Goal: Task Accomplishment & Management: Use online tool/utility

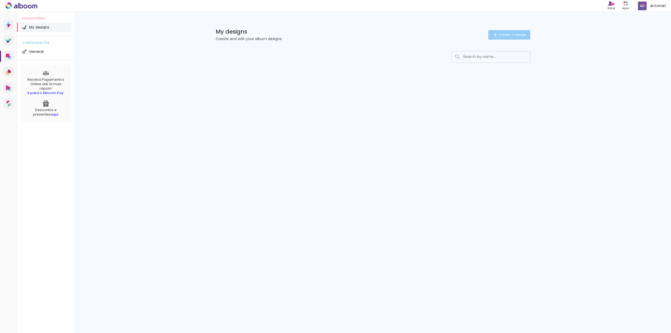
click at [525, 36] on span "Create a design" at bounding box center [513, 34] width 28 height 3
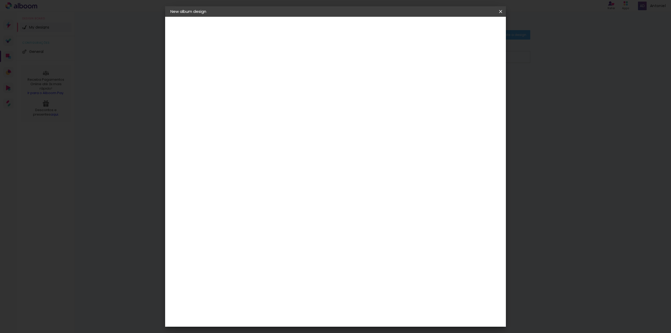
click at [256, 67] on input at bounding box center [256, 70] width 0 height 8
type input "Teste 1"
type paper-input "Teste 1"
click at [278, 30] on paper-button "Next" at bounding box center [268, 27] width 19 height 9
click at [290, 102] on input at bounding box center [266, 105] width 47 height 7
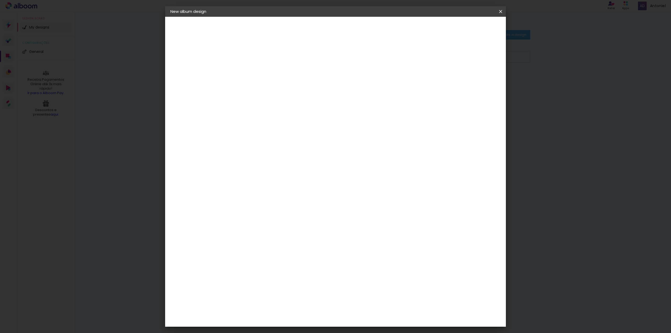
type input "via"
type paper-input "via"
click at [270, 122] on div "Viacolor" at bounding box center [261, 124] width 17 height 4
click at [313, 80] on paper-item "Free Size" at bounding box center [296, 80] width 34 height 12
click at [261, 122] on paper-item "Viacolor" at bounding box center [256, 124] width 31 height 12
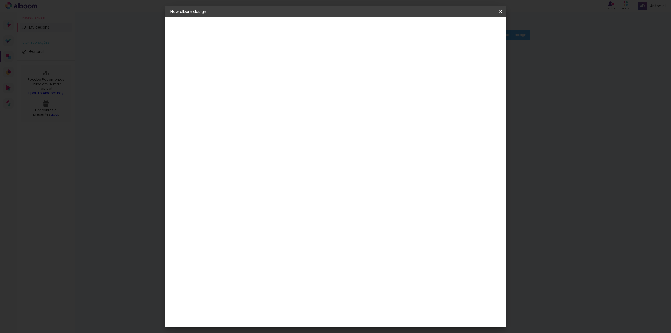
click at [251, 120] on paper-item "Viacolor" at bounding box center [256, 124] width 31 height 12
click at [254, 102] on input "via" at bounding box center [257, 105] width 28 height 7
click at [270, 122] on div "Viacolor" at bounding box center [261, 124] width 17 height 4
click at [285, 61] on div "Supplier Choose a supplier or continue with free size Previous Next" at bounding box center [276, 39] width 87 height 45
click at [313, 80] on paper-item "Free Size" at bounding box center [296, 80] width 34 height 12
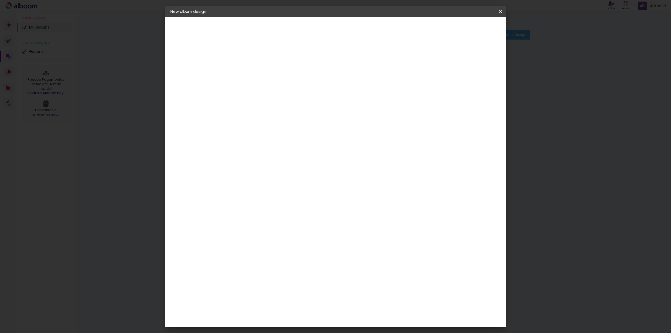
click at [267, 102] on input "via" at bounding box center [257, 105] width 28 height 7
click at [246, 102] on input "via Color" at bounding box center [256, 105] width 26 height 7
type input "Via Color"
type paper-input "Via Color"
click at [0, 0] on slot "Previous" at bounding box center [0, 0] width 0 height 0
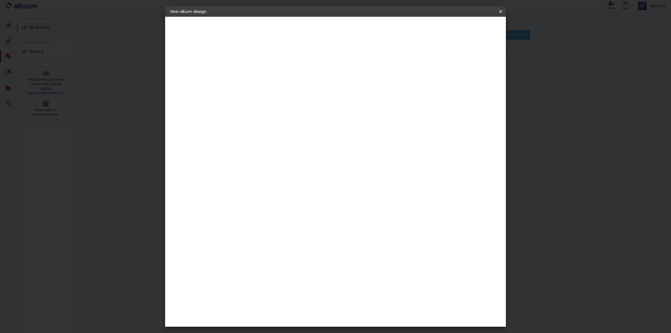
click at [0, 0] on slot "Next" at bounding box center [0, 0] width 0 height 0
click at [311, 81] on paper-item "Free Size" at bounding box center [294, 80] width 34 height 12
click at [183, 78] on iron-pages "Model Choosing model... Free size" at bounding box center [198, 76] width 57 height 10
click at [0, 0] on slot "Next" at bounding box center [0, 0] width 0 height 0
type input "1"
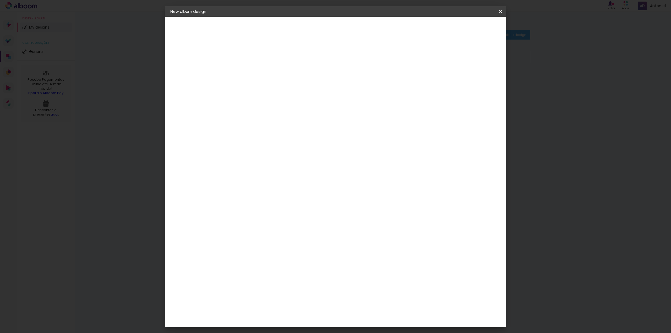
type paper-input "1"
click at [259, 61] on input "1" at bounding box center [253, 60] width 18 height 7
type input "2"
type paper-input "2"
click at [260, 57] on input "2" at bounding box center [253, 60] width 18 height 7
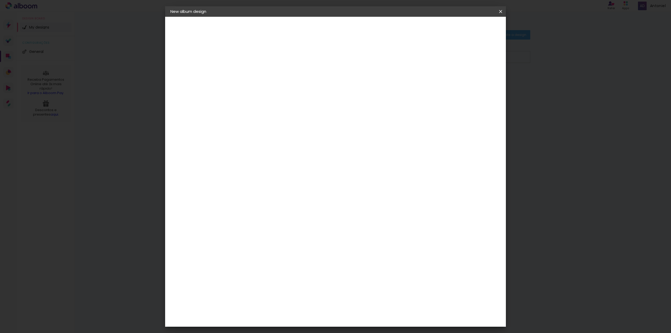
type input "3"
type paper-input "3"
click at [260, 57] on input "3" at bounding box center [253, 60] width 18 height 7
type input "4"
type paper-input "4"
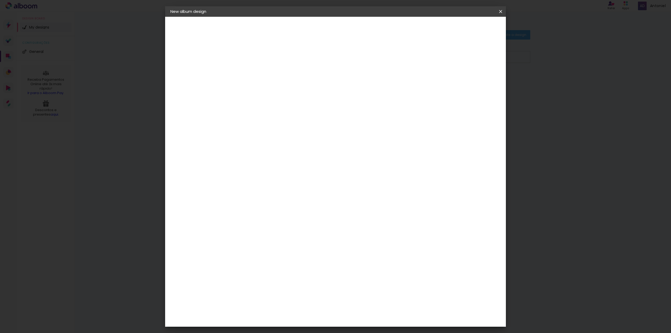
click at [260, 57] on input "4" at bounding box center [253, 60] width 18 height 7
type input "5"
type paper-input "5"
click at [260, 57] on input "5" at bounding box center [253, 60] width 18 height 7
type input "6"
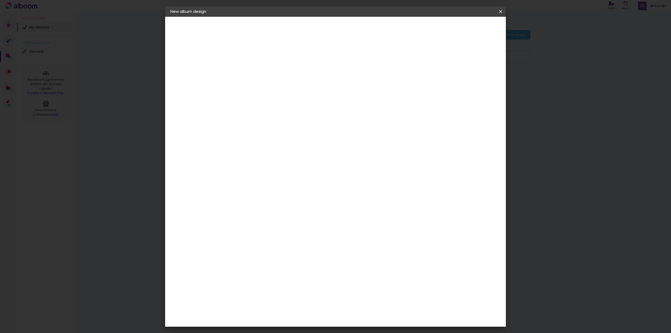
type paper-input "6"
click at [260, 57] on input "6" at bounding box center [253, 60] width 18 height 7
type input "7"
type paper-input "7"
click at [260, 57] on input "7" at bounding box center [253, 60] width 18 height 7
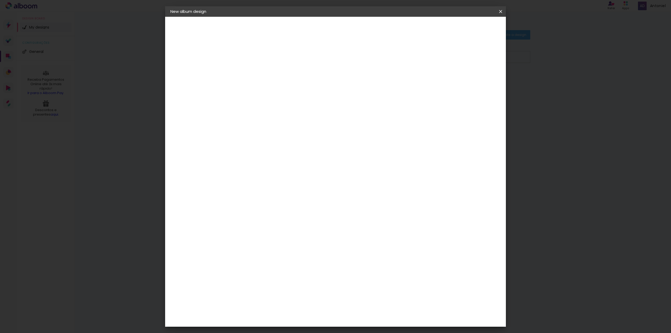
type input "8"
type paper-input "8"
click at [260, 57] on input "8" at bounding box center [253, 60] width 18 height 7
type input "9"
type paper-input "9"
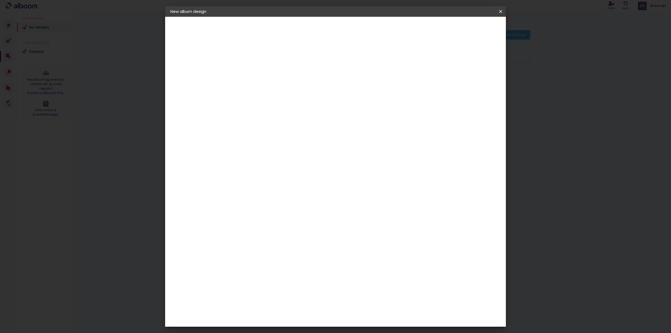
click at [260, 57] on input "9" at bounding box center [253, 60] width 18 height 7
type input "10"
type paper-input "10"
click at [260, 57] on input "10" at bounding box center [253, 60] width 18 height 7
type input "12"
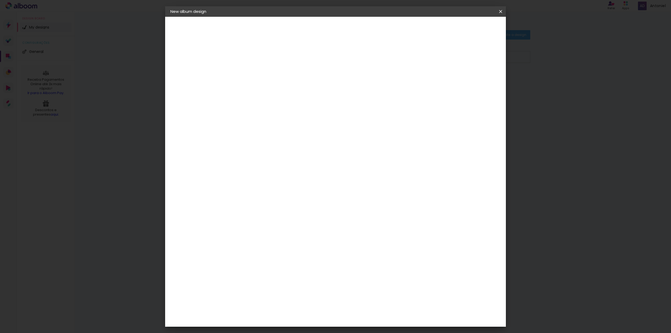
type paper-input "12"
click at [260, 57] on input "12" at bounding box center [253, 60] width 18 height 7
type input "13"
type paper-input "13"
click at [260, 57] on input "13" at bounding box center [253, 60] width 18 height 7
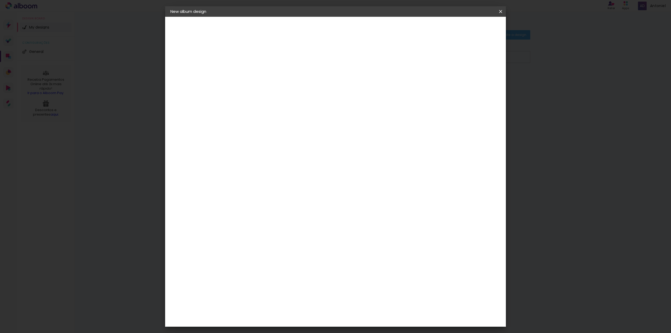
type input "12"
type paper-input "12"
click at [259, 61] on input "12" at bounding box center [253, 60] width 18 height 7
type input "11"
type paper-input "11"
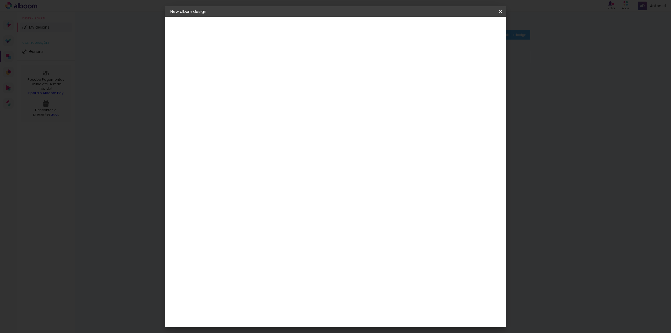
click at [259, 61] on input "11" at bounding box center [253, 60] width 18 height 7
type input "10"
type paper-input "10"
click at [259, 61] on input "10" at bounding box center [253, 60] width 18 height 7
type input "9"
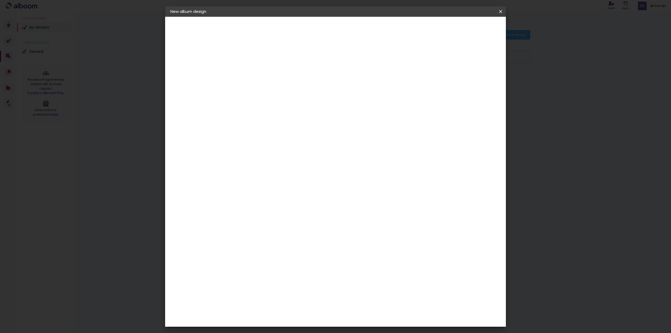
type paper-input "9"
click at [259, 61] on input "9" at bounding box center [253, 60] width 18 height 7
type input "8"
type paper-input "8"
click at [259, 61] on input "8" at bounding box center [253, 60] width 18 height 7
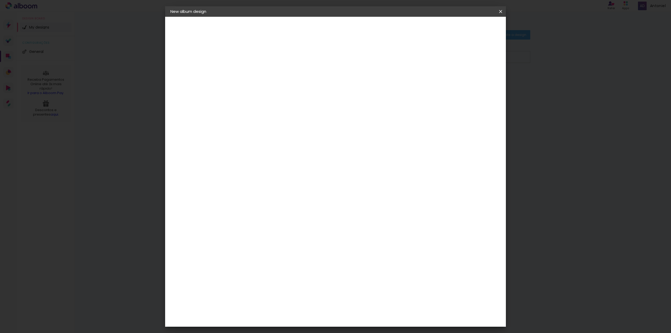
type input "7"
type paper-input "7"
click at [259, 61] on input "7" at bounding box center [253, 60] width 18 height 7
type input "6"
type paper-input "6"
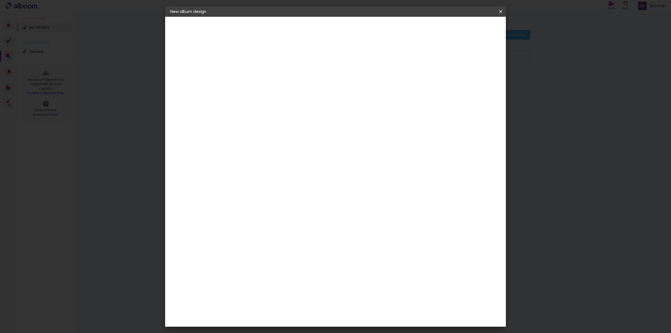
click at [259, 61] on input "6" at bounding box center [253, 60] width 18 height 7
type input "5"
type paper-input "5"
click at [259, 61] on input "5" at bounding box center [253, 60] width 18 height 7
type input "4"
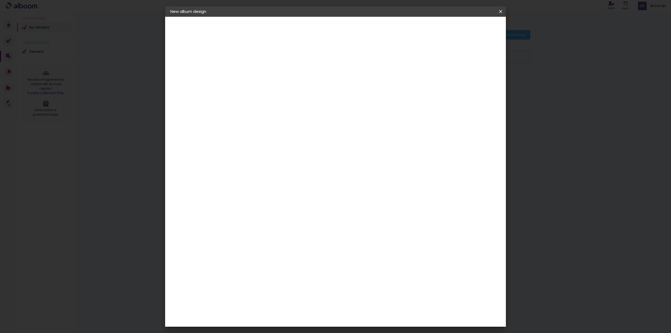
type paper-input "4"
click at [259, 61] on input "4" at bounding box center [253, 60] width 18 height 7
type input "3"
type paper-input "3"
click at [259, 61] on input "3" at bounding box center [253, 60] width 18 height 7
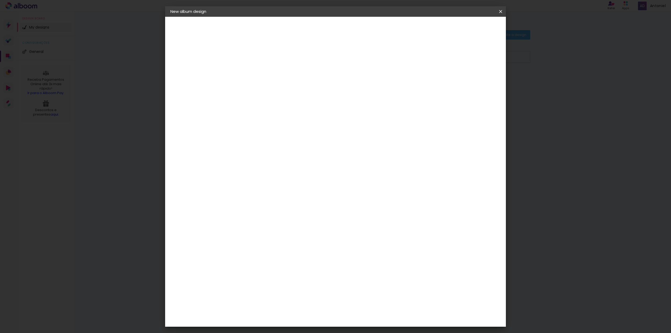
click at [262, 61] on div "mm" at bounding box center [266, 60] width 8 height 4
type input "4"
type paper-input "4"
click at [260, 59] on input "4" at bounding box center [253, 60] width 18 height 7
type input "5"
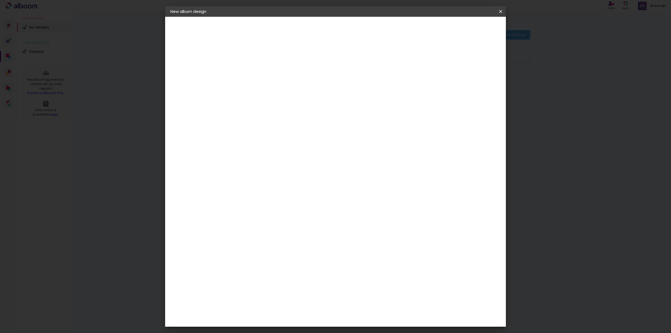
type paper-input "5"
click at [260, 59] on input "5" at bounding box center [253, 60] width 18 height 7
click at [451, 60] on div at bounding box center [448, 60] width 5 height 5
type paper-checkbox "on"
click at [451, 60] on div at bounding box center [448, 60] width 5 height 5
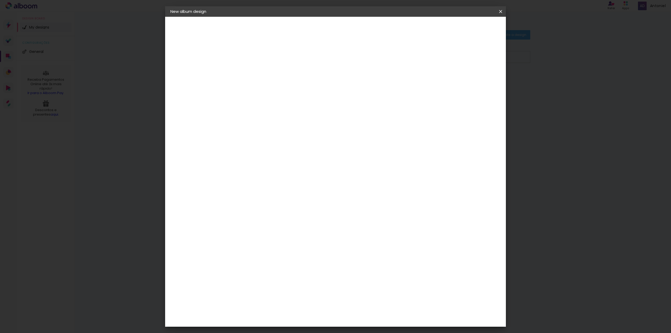
click at [468, 26] on span "Start design" at bounding box center [457, 28] width 22 height 4
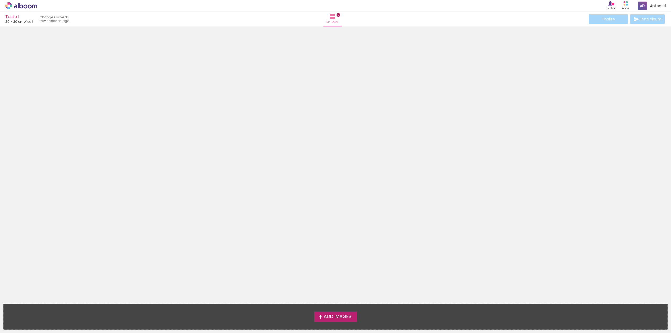
click at [340, 318] on span "Add Images" at bounding box center [338, 317] width 28 height 5
click at [0, 0] on input "file" at bounding box center [0, 0] width 0 height 0
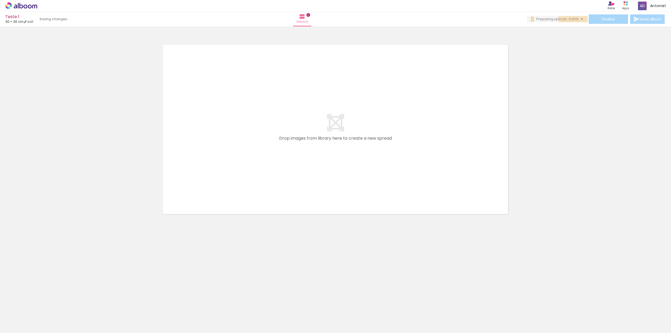
click at [580, 19] on iron-icon at bounding box center [582, 19] width 6 height 6
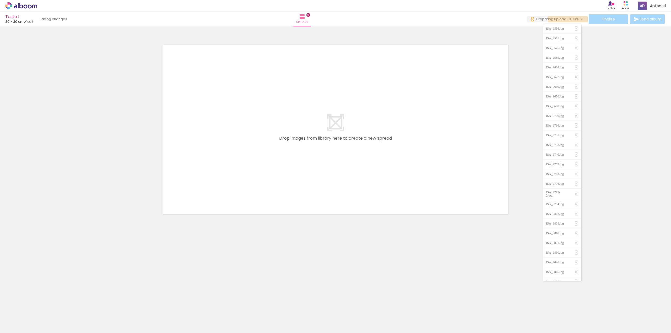
click at [580, 19] on iron-icon at bounding box center [582, 19] width 6 height 6
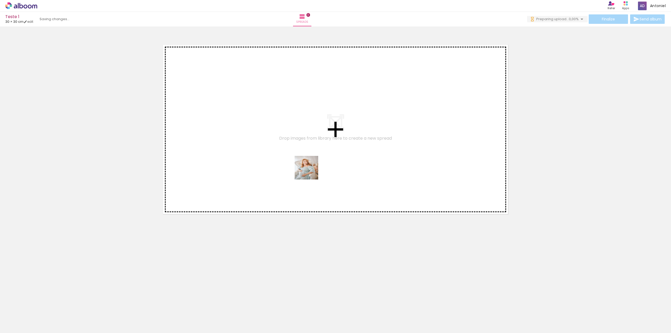
drag, startPoint x: 55, startPoint y: 321, endPoint x: 357, endPoint y: 155, distance: 344.6
click at [357, 155] on quentale-workspace at bounding box center [335, 166] width 671 height 333
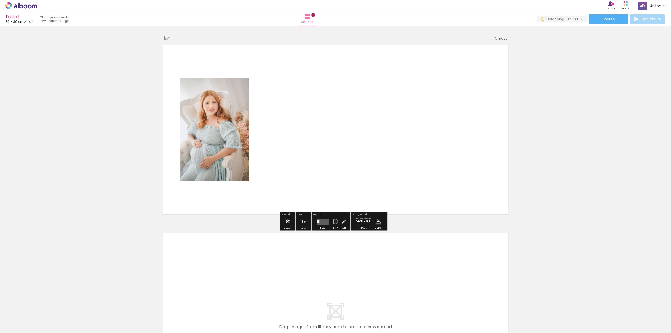
click at [288, 223] on iron-icon at bounding box center [288, 222] width 6 height 10
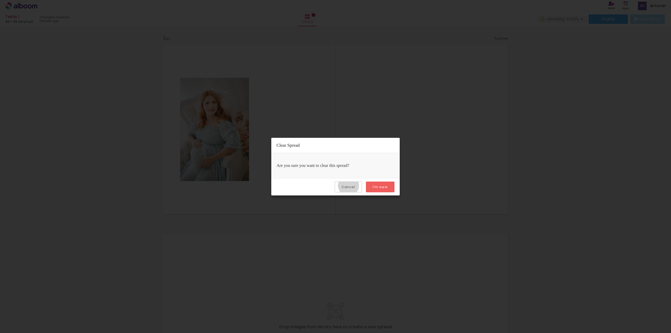
click at [0, 0] on slot "Cancel" at bounding box center [0, 0] width 0 height 0
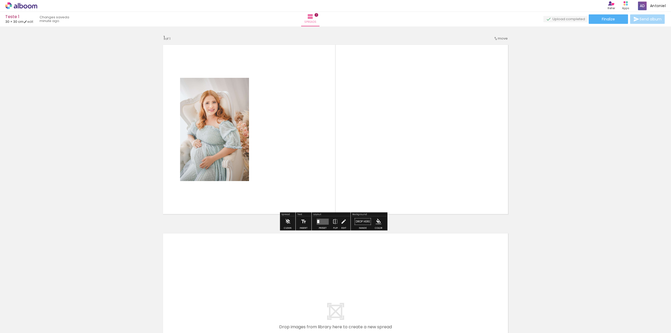
click at [378, 223] on iron-icon "color picker" at bounding box center [379, 222] width 6 height 6
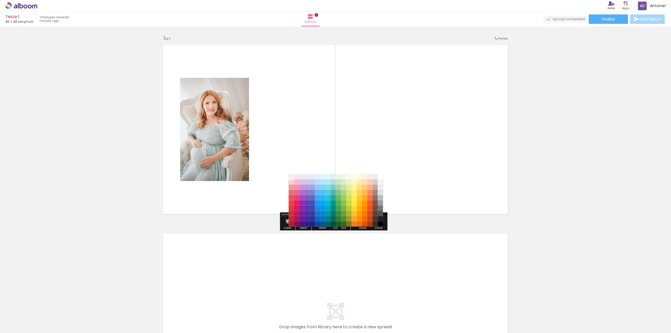
click at [292, 177] on paper-item "#ffebee" at bounding box center [291, 176] width 5 height 5
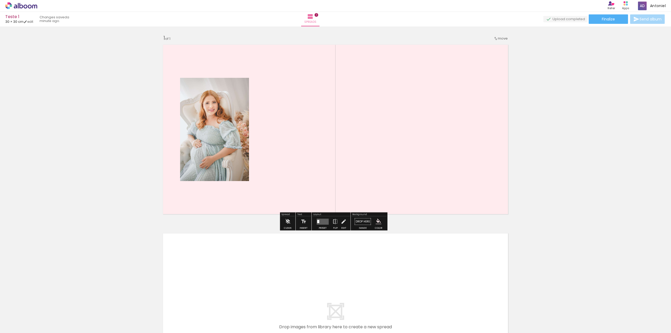
click at [376, 222] on iron-icon "color picker" at bounding box center [379, 222] width 6 height 6
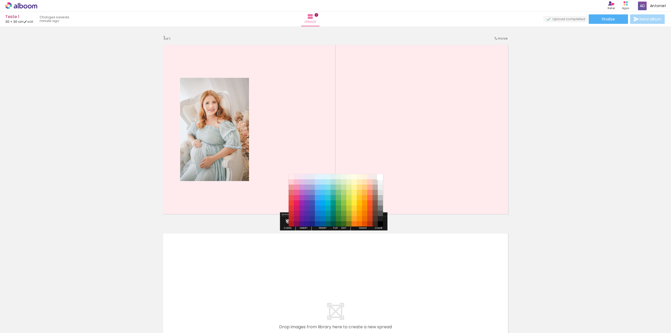
click at [380, 176] on paper-item "#ffffff" at bounding box center [380, 176] width 5 height 5
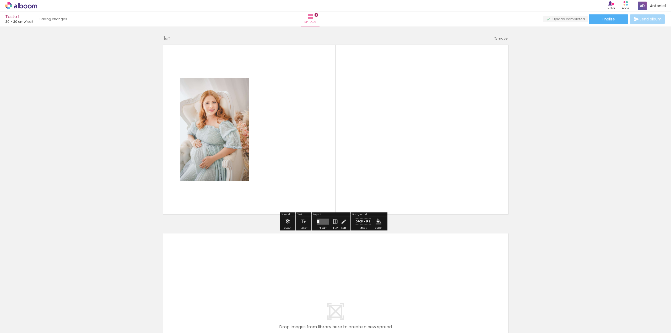
click at [338, 260] on quentale-layouter at bounding box center [335, 318] width 351 height 176
drag, startPoint x: 87, startPoint y: 320, endPoint x: 337, endPoint y: 164, distance: 295.1
click at [337, 164] on quentale-workspace at bounding box center [335, 166] width 671 height 333
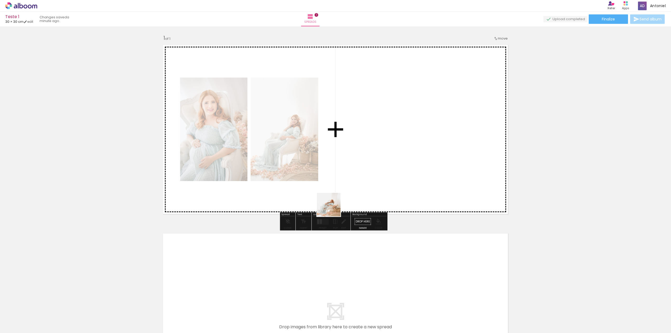
drag, startPoint x: 114, startPoint y: 322, endPoint x: 392, endPoint y: 164, distance: 320.7
click at [392, 165] on quentale-workspace at bounding box center [335, 166] width 671 height 333
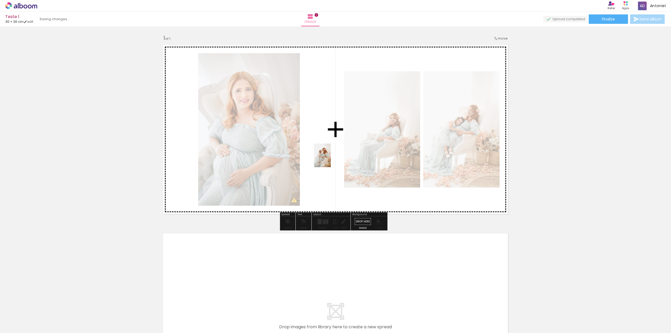
drag, startPoint x: 142, startPoint y: 319, endPoint x: 330, endPoint y: 159, distance: 246.0
click at [330, 159] on quentale-workspace at bounding box center [335, 166] width 671 height 333
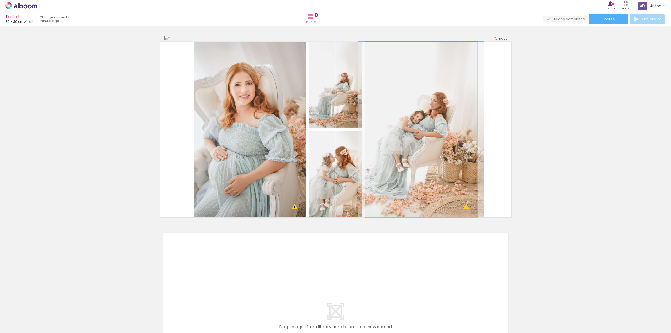
drag, startPoint x: 376, startPoint y: 47, endPoint x: 372, endPoint y: 46, distance: 4.0
type paper-slider "100"
click at [374, 46] on div at bounding box center [378, 47] width 8 height 8
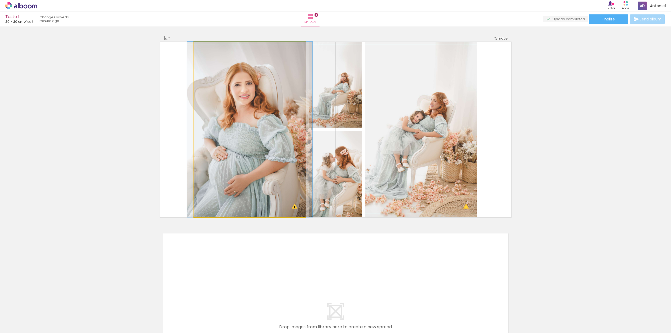
click at [292, 210] on quentale-photo at bounding box center [250, 130] width 112 height 176
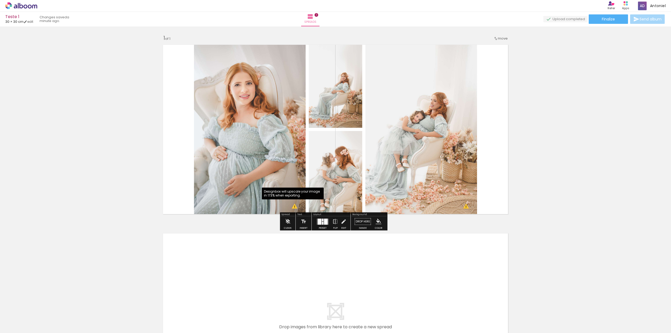
click at [282, 150] on quentale-photo at bounding box center [250, 130] width 112 height 176
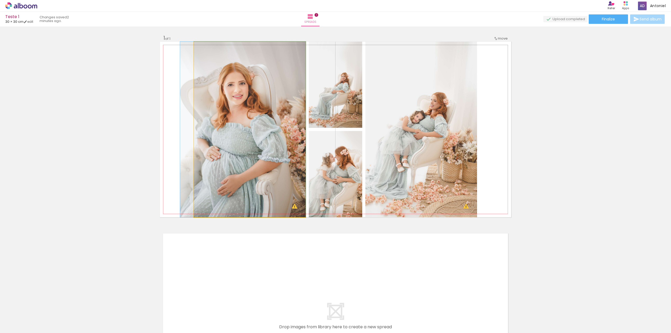
drag, startPoint x: 283, startPoint y: 119, endPoint x: 275, endPoint y: 119, distance: 8.7
drag, startPoint x: 207, startPoint y: 47, endPoint x: 178, endPoint y: 50, distance: 28.7
type paper-slider "100"
click at [194, 50] on quentale-photo at bounding box center [250, 130] width 112 height 176
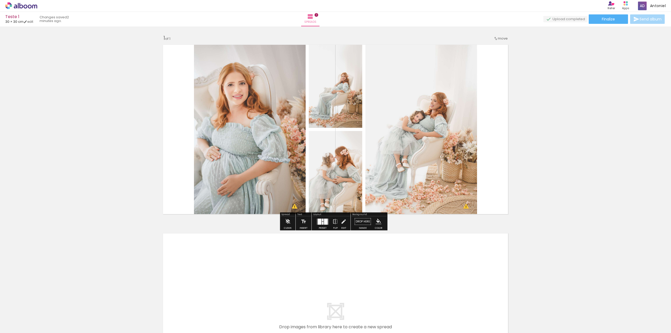
click at [323, 223] on quentale-layouter at bounding box center [323, 222] width 12 height 6
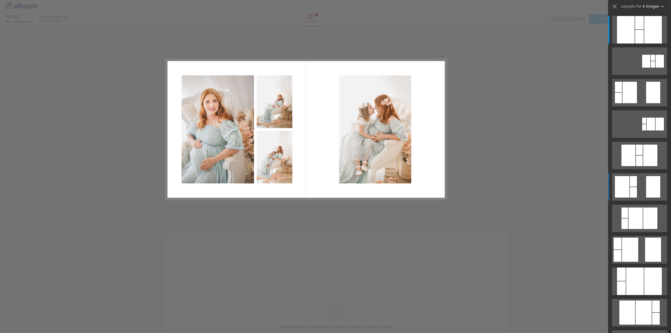
click at [636, 177] on quentale-layouter at bounding box center [639, 187] width 55 height 28
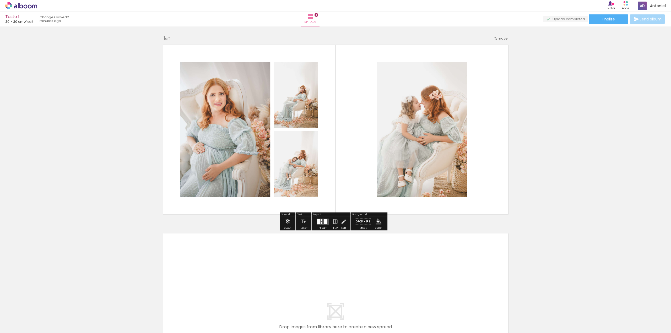
click at [500, 39] on span "move" at bounding box center [503, 38] width 10 height 5
click at [522, 37] on div "Add spread 1 of 1" at bounding box center [335, 217] width 671 height 378
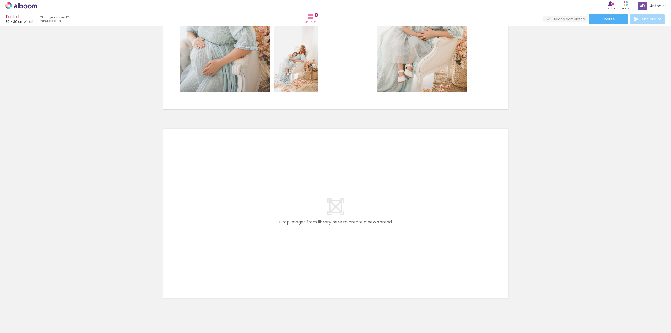
scroll to position [124, 0]
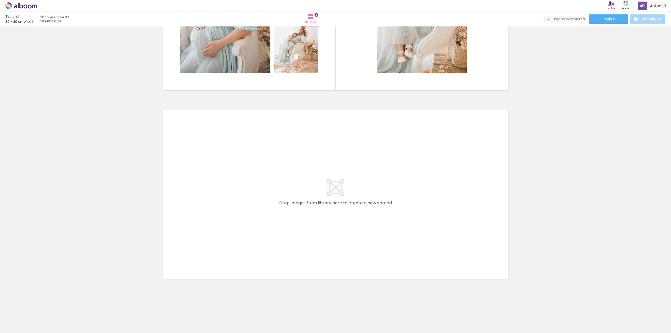
click at [407, 217] on quentale-layouter at bounding box center [335, 194] width 351 height 176
drag, startPoint x: 176, startPoint y: 303, endPoint x: 228, endPoint y: 204, distance: 111.6
click at [228, 204] on quentale-workspace at bounding box center [335, 166] width 671 height 333
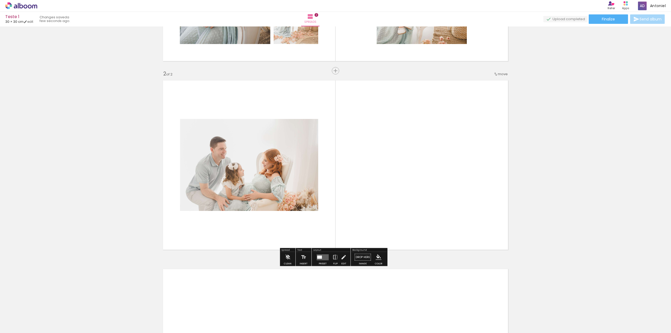
scroll to position [155, 0]
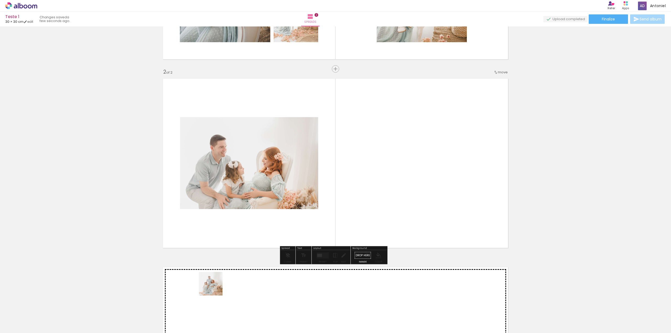
drag, startPoint x: 200, startPoint y: 315, endPoint x: 250, endPoint y: 247, distance: 84.7
click at [250, 247] on quentale-workspace at bounding box center [335, 166] width 671 height 333
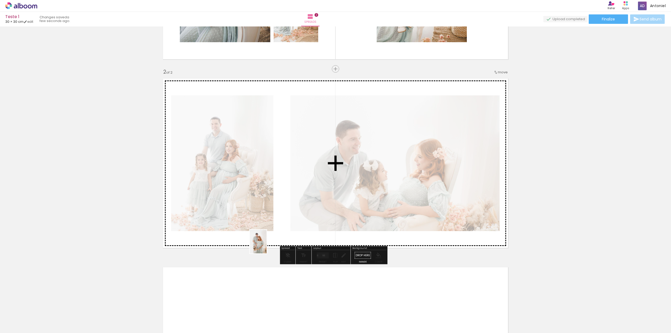
drag, startPoint x: 231, startPoint y: 313, endPoint x: 269, endPoint y: 241, distance: 81.9
click at [269, 241] on quentale-workspace at bounding box center [335, 166] width 671 height 333
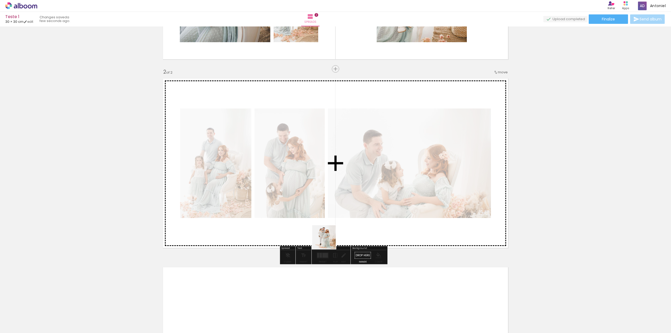
drag, startPoint x: 260, startPoint y: 318, endPoint x: 380, endPoint y: 193, distance: 173.3
click at [380, 194] on quentale-workspace at bounding box center [335, 166] width 671 height 333
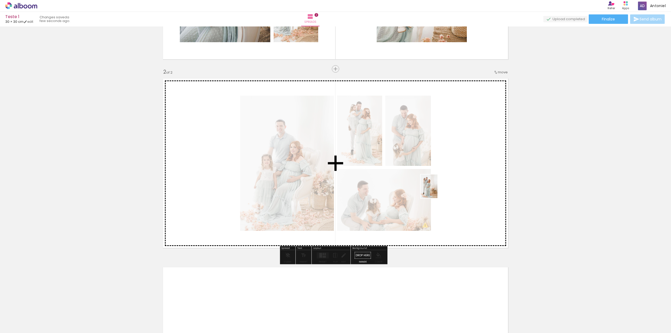
drag, startPoint x: 297, startPoint y: 300, endPoint x: 451, endPoint y: 186, distance: 190.9
click at [451, 186] on quentale-workspace at bounding box center [335, 166] width 671 height 333
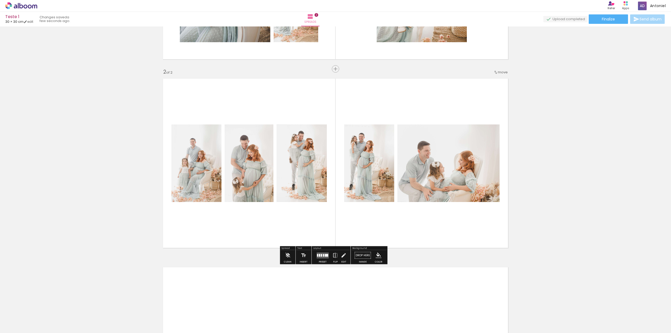
click at [322, 257] on quentale-layouter at bounding box center [323, 255] width 12 height 6
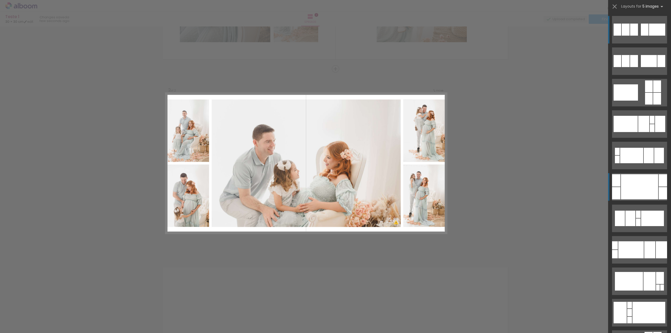
click at [632, 184] on div at bounding box center [639, 186] width 37 height 25
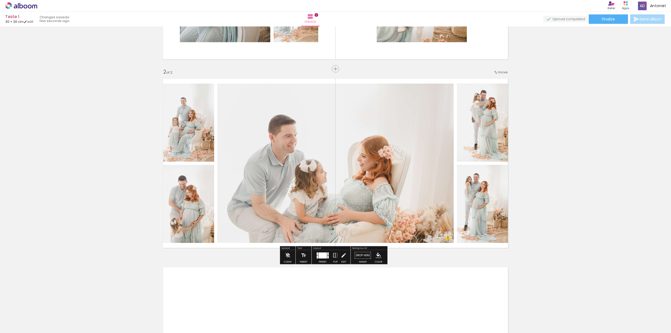
scroll to position [286, 0]
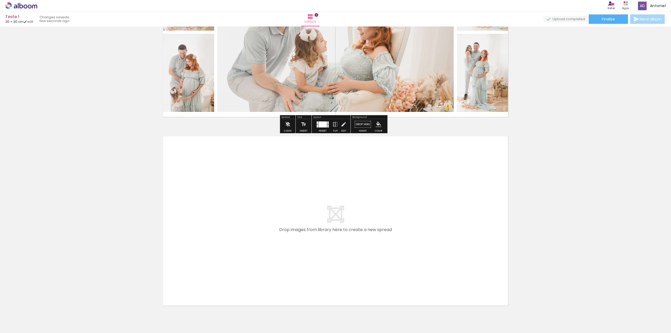
click at [420, 210] on quentale-layouter at bounding box center [335, 221] width 351 height 176
drag, startPoint x: 316, startPoint y: 308, endPoint x: 286, endPoint y: 237, distance: 76.7
click at [286, 237] on quentale-workspace at bounding box center [335, 166] width 671 height 333
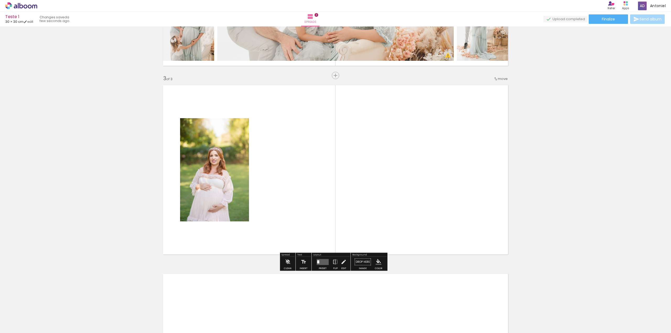
scroll to position [344, 0]
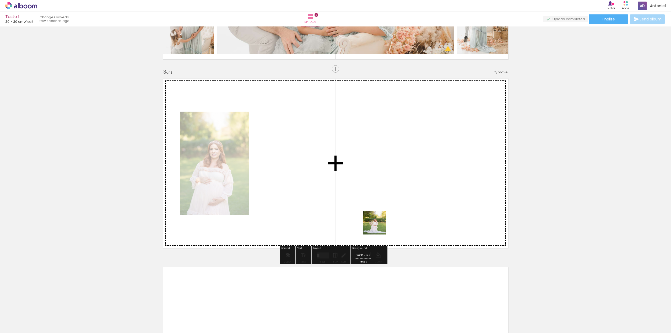
drag, startPoint x: 350, startPoint y: 308, endPoint x: 380, endPoint y: 218, distance: 94.3
click at [380, 218] on quentale-workspace at bounding box center [335, 166] width 671 height 333
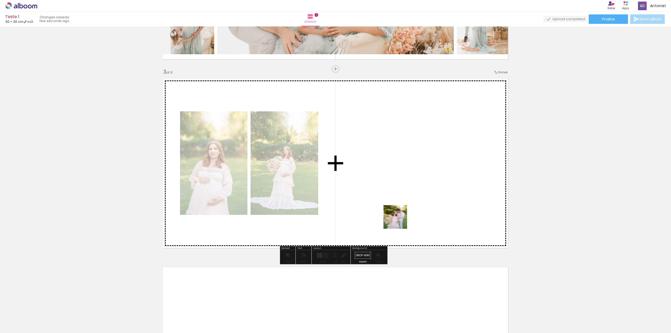
drag, startPoint x: 378, startPoint y: 303, endPoint x: 399, endPoint y: 218, distance: 86.9
click at [399, 219] on quentale-workspace at bounding box center [335, 166] width 671 height 333
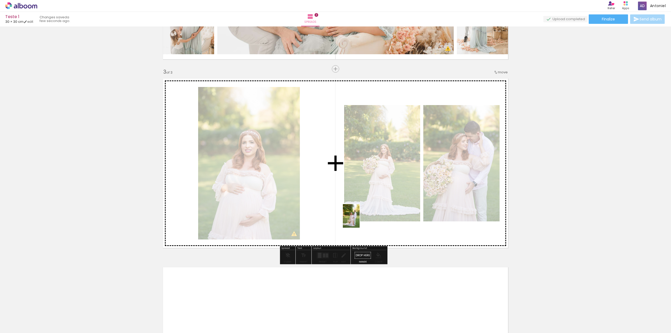
drag, startPoint x: 409, startPoint y: 319, endPoint x: 359, endPoint y: 220, distance: 111.5
click at [359, 220] on quentale-workspace at bounding box center [335, 166] width 671 height 333
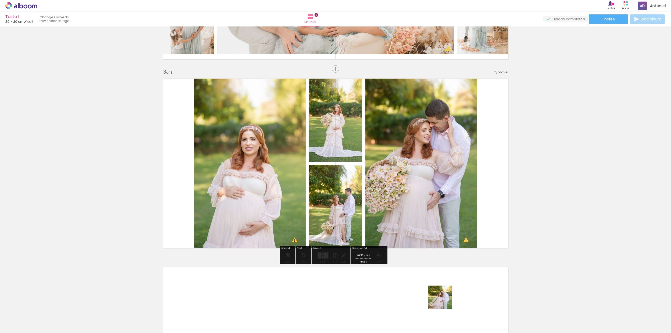
drag, startPoint x: 435, startPoint y: 320, endPoint x: 463, endPoint y: 248, distance: 77.4
click at [462, 252] on quentale-workspace at bounding box center [335, 166] width 671 height 333
drag, startPoint x: 436, startPoint y: 323, endPoint x: 471, endPoint y: 209, distance: 119.5
click at [471, 209] on quentale-workspace at bounding box center [335, 166] width 671 height 333
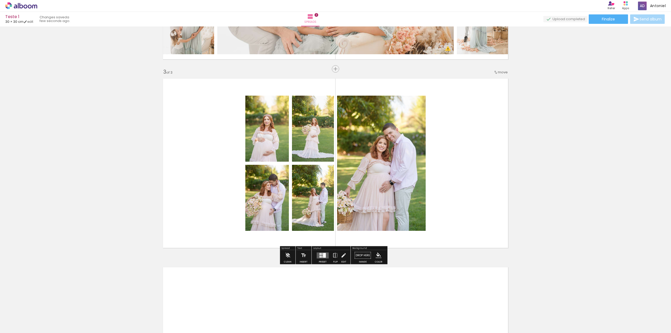
click at [320, 259] on div at bounding box center [323, 255] width 14 height 10
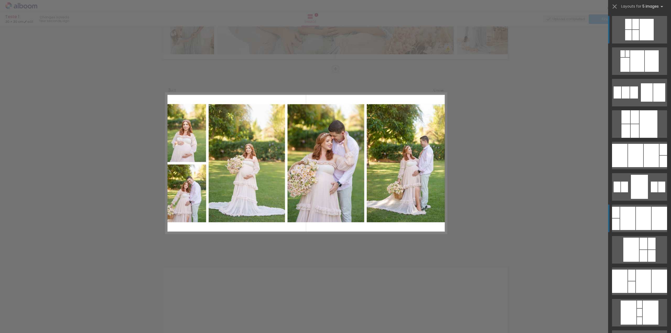
click at [640, 225] on div at bounding box center [643, 218] width 15 height 23
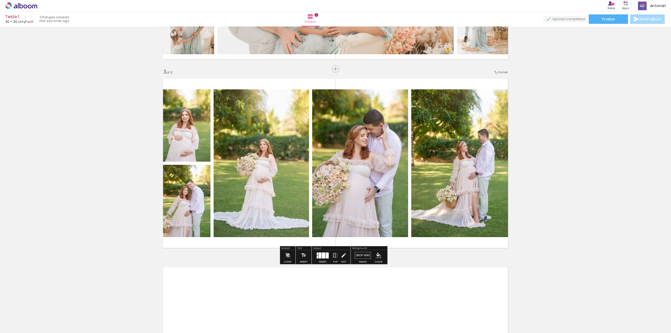
scroll to position [475, 0]
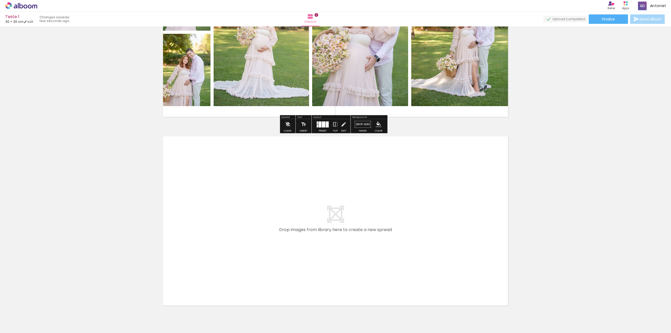
click at [454, 204] on quentale-layouter at bounding box center [335, 221] width 351 height 176
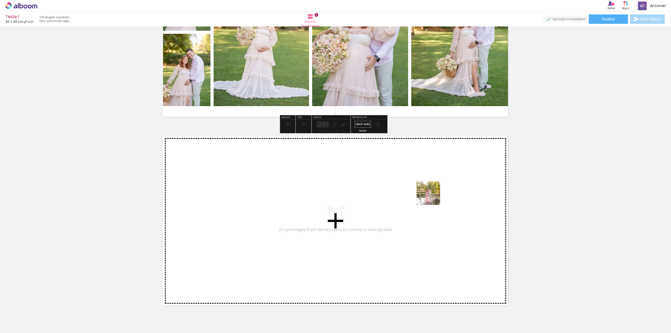
drag, startPoint x: 465, startPoint y: 318, endPoint x: 430, endPoint y: 185, distance: 137.2
click at [430, 185] on quentale-workspace at bounding box center [335, 166] width 671 height 333
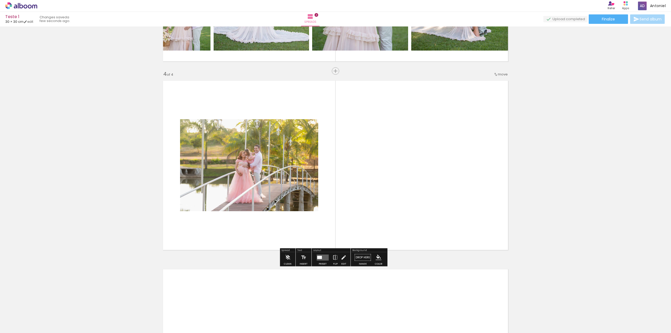
scroll to position [532, 0]
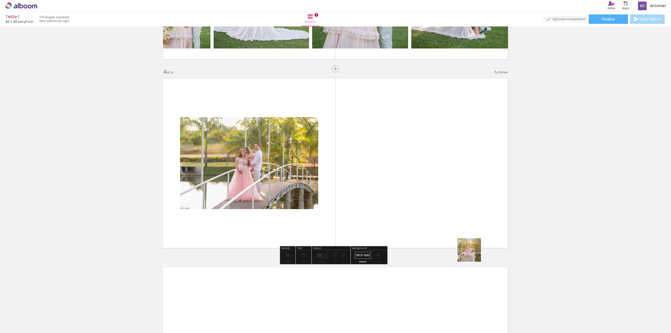
drag, startPoint x: 494, startPoint y: 318, endPoint x: 455, endPoint y: 218, distance: 108.0
click at [461, 227] on quentale-workspace at bounding box center [335, 166] width 671 height 333
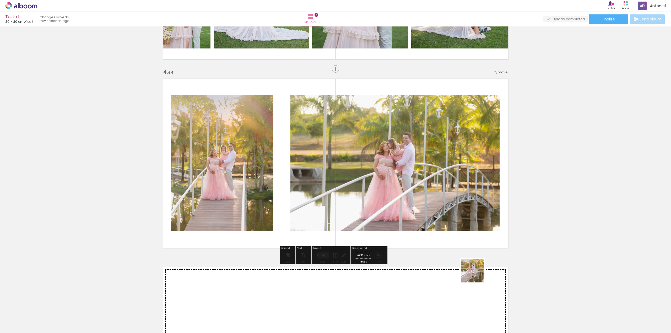
drag, startPoint x: 523, startPoint y: 322, endPoint x: 447, endPoint y: 236, distance: 114.2
click at [456, 246] on quentale-workspace at bounding box center [335, 166] width 671 height 333
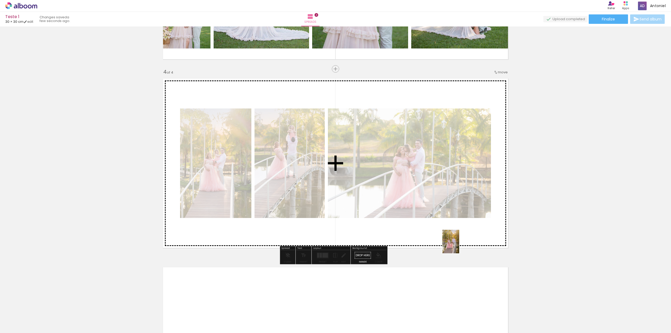
drag, startPoint x: 549, startPoint y: 311, endPoint x: 454, endPoint y: 240, distance: 118.6
click at [458, 245] on quentale-workspace at bounding box center [335, 166] width 671 height 333
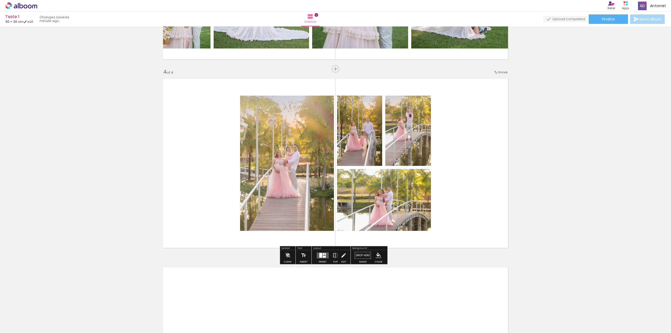
click at [320, 256] on div at bounding box center [320, 255] width 3 height 5
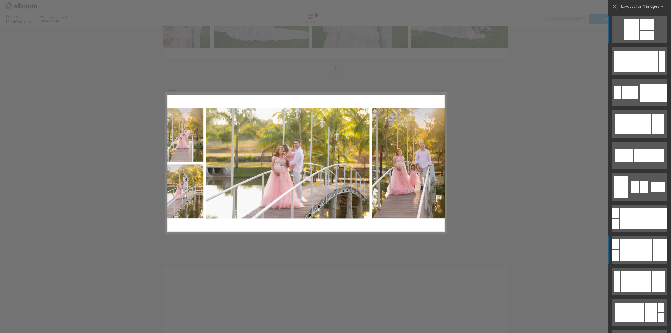
click at [638, 247] on div at bounding box center [636, 250] width 33 height 22
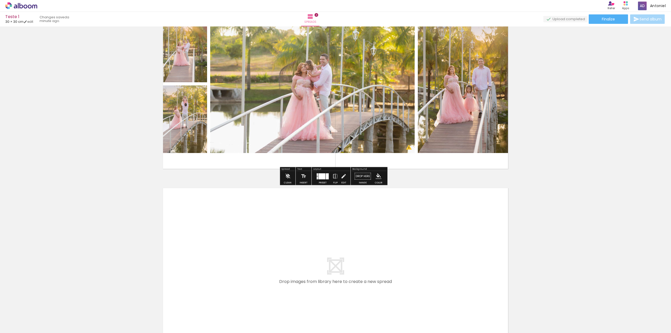
scroll to position [507, 0]
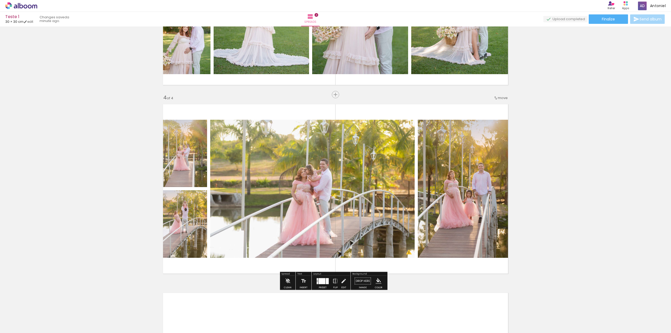
click at [383, 151] on quentale-photo at bounding box center [312, 189] width 204 height 138
click at [335, 282] on iron-icon at bounding box center [335, 281] width 6 height 10
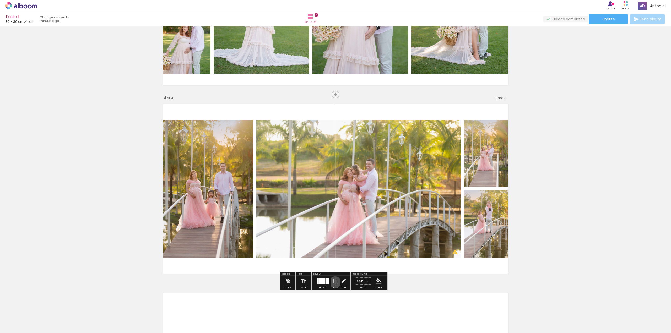
click at [335, 282] on iron-icon at bounding box center [335, 281] width 6 height 10
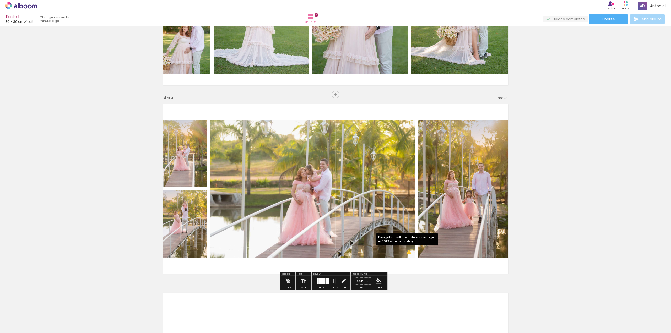
click at [407, 254] on quentale-photo at bounding box center [312, 189] width 204 height 138
click at [324, 284] on div at bounding box center [322, 281] width 7 height 6
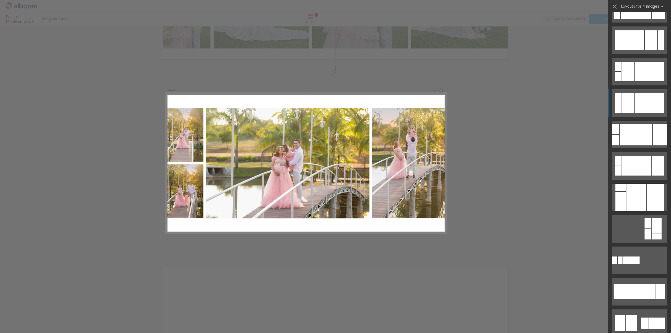
scroll to position [325, 0]
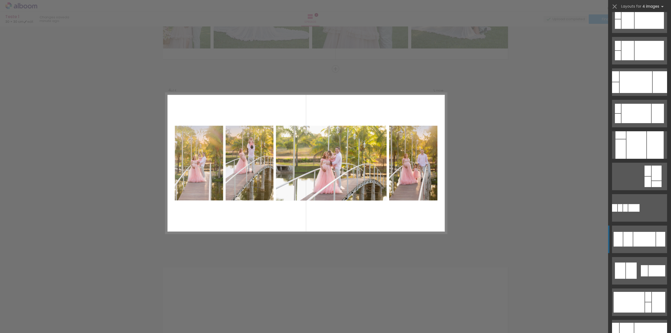
click at [638, 239] on div at bounding box center [644, 239] width 22 height 15
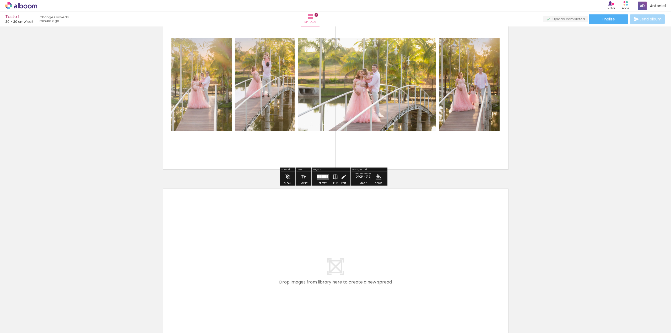
scroll to position [637, 0]
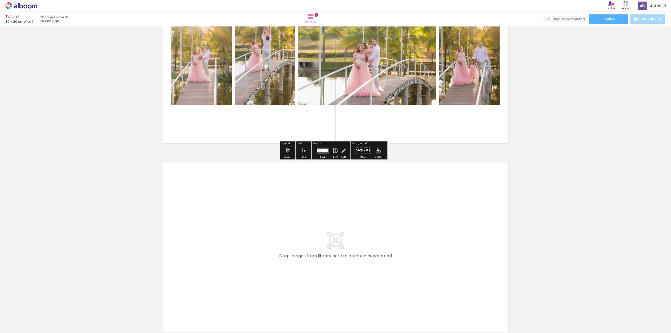
click at [406, 213] on quentale-layouter at bounding box center [335, 247] width 351 height 176
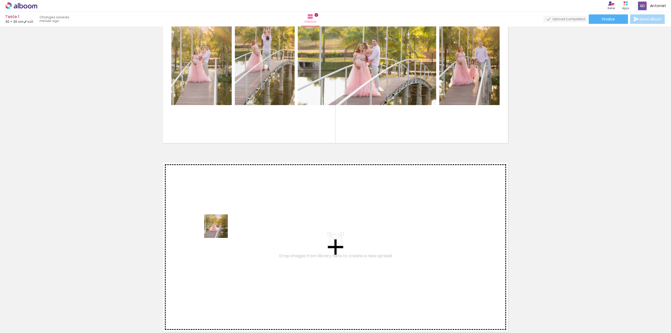
drag, startPoint x: 228, startPoint y: 322, endPoint x: 220, endPoint y: 229, distance: 93.5
click at [220, 229] on quentale-workspace at bounding box center [335, 166] width 671 height 333
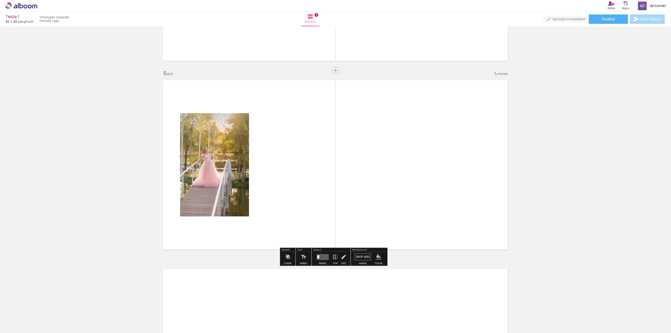
scroll to position [721, 0]
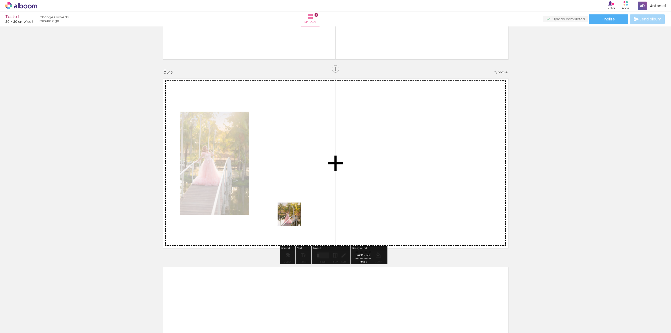
drag, startPoint x: 279, startPoint y: 263, endPoint x: 300, endPoint y: 198, distance: 67.6
click at [300, 198] on quentale-workspace at bounding box center [335, 166] width 671 height 333
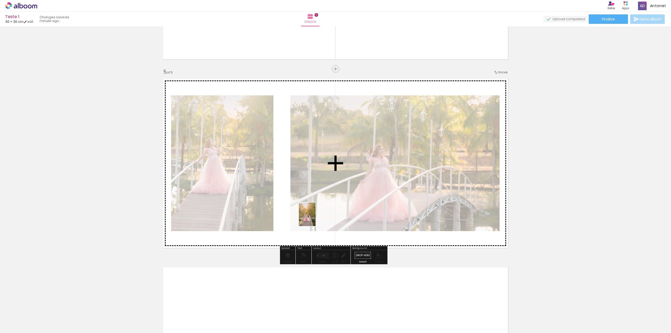
drag, startPoint x: 288, startPoint y: 320, endPoint x: 316, endPoint y: 215, distance: 108.5
click at [316, 215] on quentale-workspace at bounding box center [335, 166] width 671 height 333
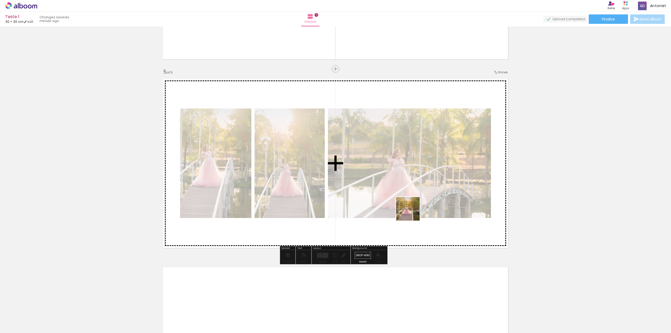
drag, startPoint x: 315, startPoint y: 323, endPoint x: 412, endPoint y: 213, distance: 146.4
click at [412, 213] on quentale-workspace at bounding box center [335, 166] width 671 height 333
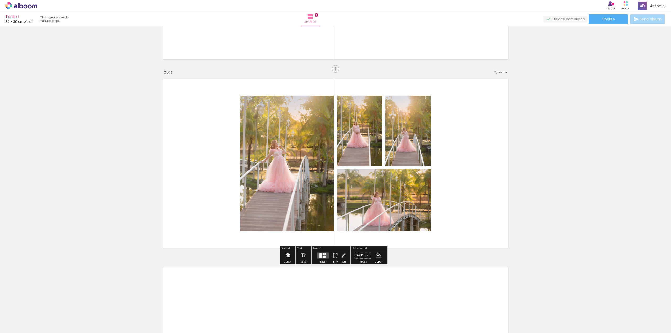
scroll to position [852, 0]
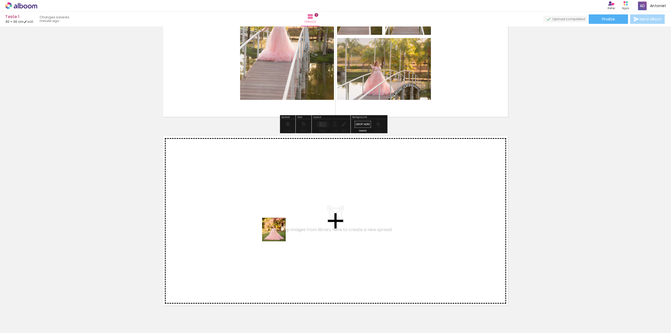
drag, startPoint x: 346, startPoint y: 317, endPoint x: 277, endPoint y: 230, distance: 110.9
click at [277, 230] on quentale-workspace at bounding box center [335, 166] width 671 height 333
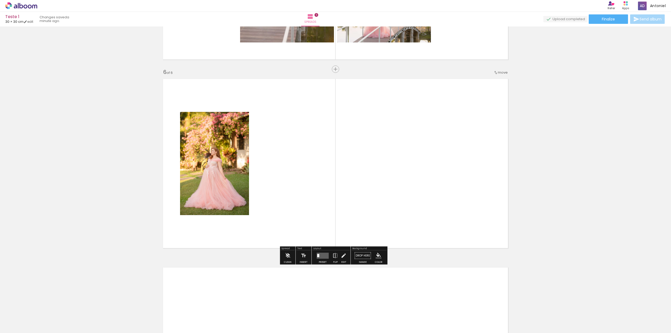
scroll to position [910, 0]
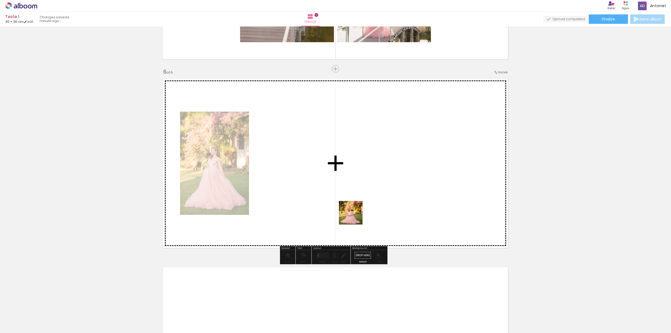
drag, startPoint x: 375, startPoint y: 319, endPoint x: 355, endPoint y: 206, distance: 115.1
click at [353, 201] on quentale-workspace at bounding box center [335, 166] width 671 height 333
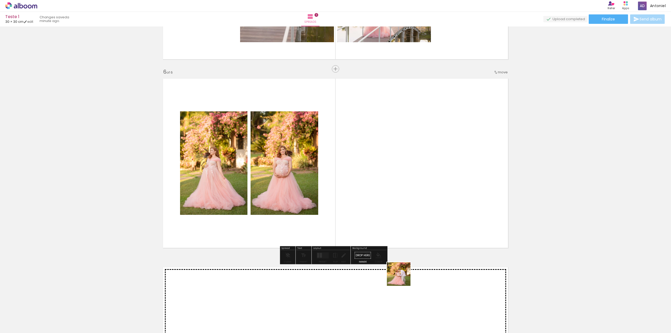
drag, startPoint x: 402, startPoint y: 318, endPoint x: 401, endPoint y: 187, distance: 131.1
click at [402, 198] on quentale-workspace at bounding box center [335, 166] width 671 height 333
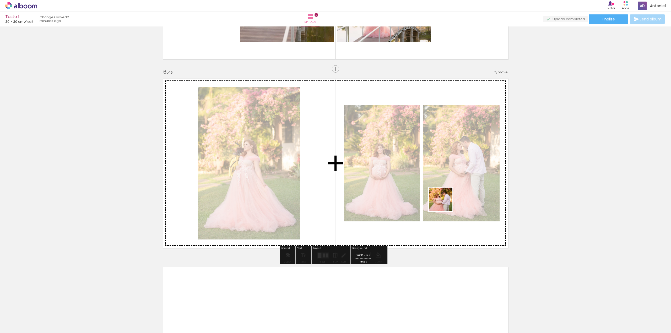
drag, startPoint x: 434, startPoint y: 313, endPoint x: 444, endPoint y: 203, distance: 110.8
click at [444, 203] on quentale-workspace at bounding box center [335, 166] width 671 height 333
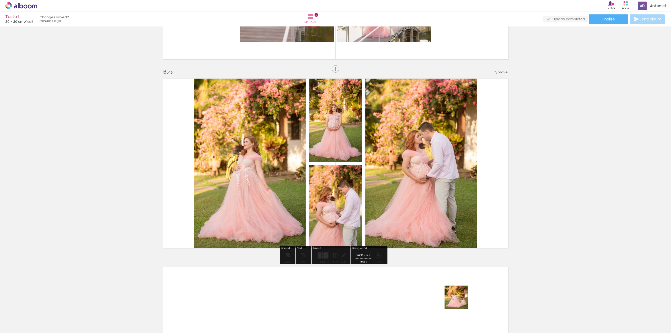
drag, startPoint x: 463, startPoint y: 314, endPoint x: 430, endPoint y: 170, distance: 147.4
click at [432, 176] on quentale-workspace at bounding box center [335, 166] width 671 height 333
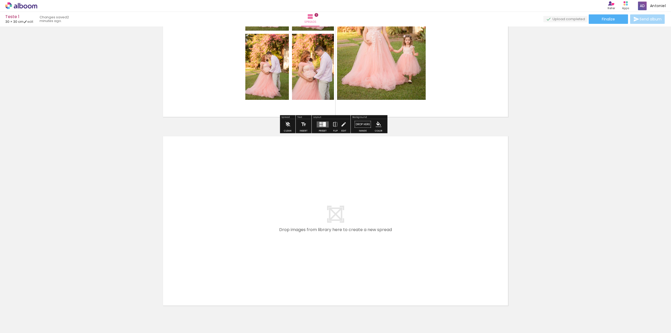
scroll to position [1068, 0]
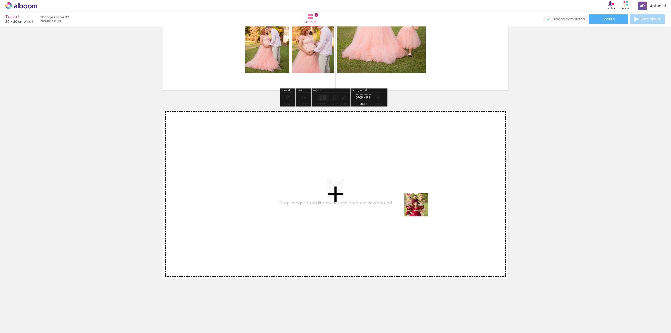
drag, startPoint x: 494, startPoint y: 314, endPoint x: 408, endPoint y: 188, distance: 153.3
click at [408, 188] on quentale-workspace at bounding box center [335, 166] width 671 height 333
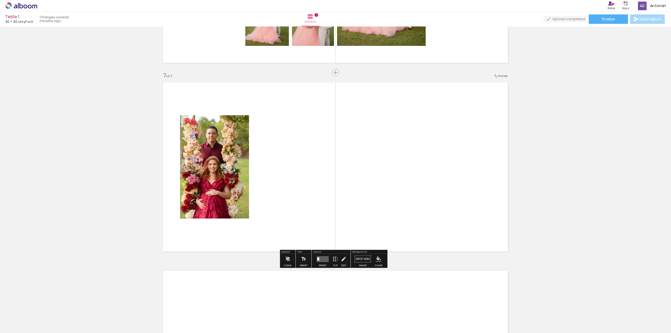
scroll to position [1099, 0]
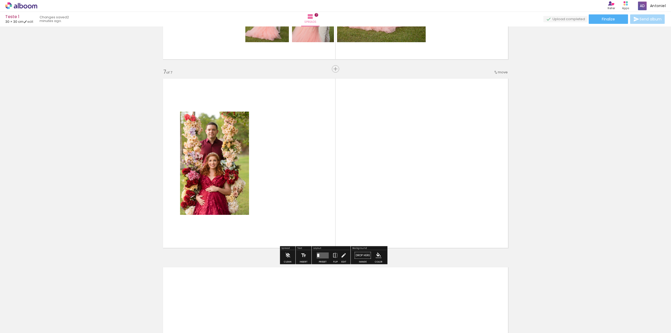
drag, startPoint x: 516, startPoint y: 313, endPoint x: 436, endPoint y: 196, distance: 141.9
click at [435, 199] on quentale-workspace at bounding box center [335, 166] width 671 height 333
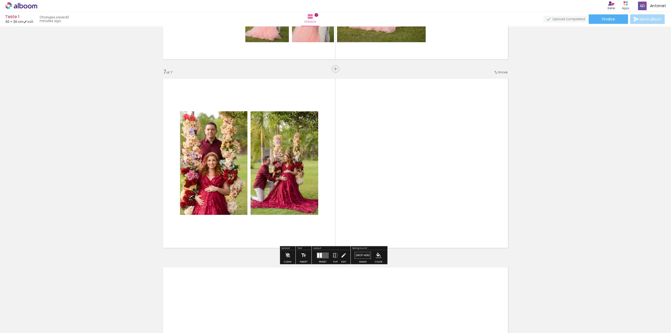
drag, startPoint x: 549, startPoint y: 317, endPoint x: 437, endPoint y: 205, distance: 158.3
click at [437, 205] on quentale-workspace at bounding box center [335, 166] width 671 height 333
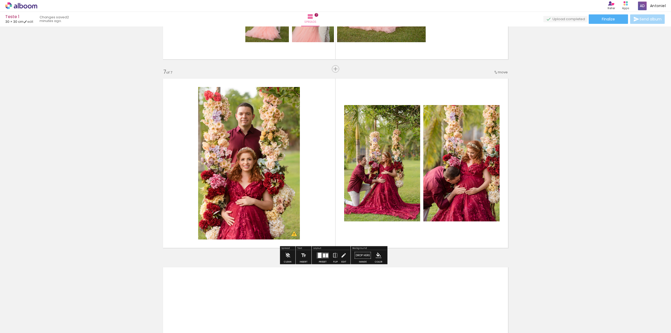
click at [326, 258] on quentale-layouter at bounding box center [323, 255] width 12 height 6
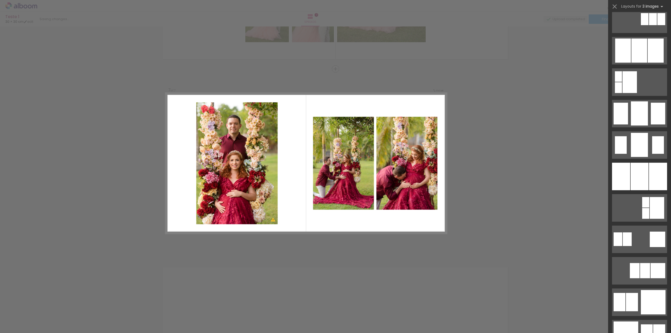
scroll to position [0, 0]
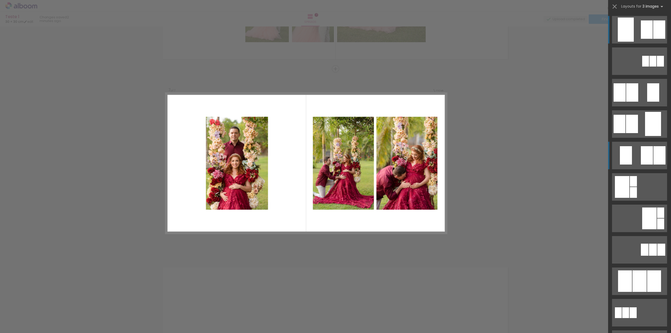
click at [654, 155] on div at bounding box center [660, 155] width 12 height 18
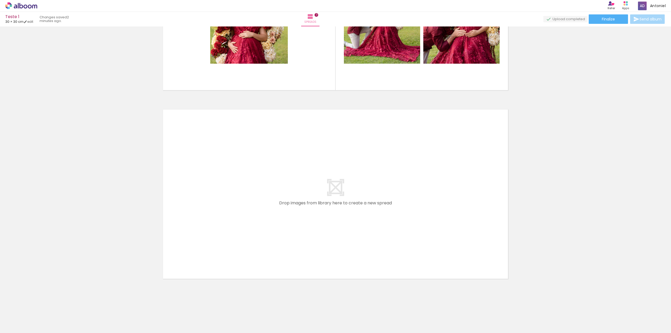
scroll to position [0, 548]
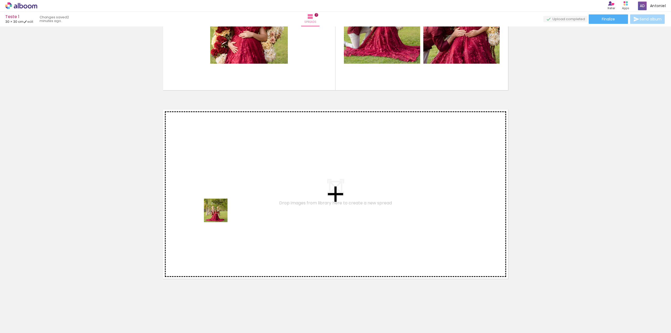
drag, startPoint x: 387, startPoint y: 320, endPoint x: 213, endPoint y: 209, distance: 205.9
click at [213, 209] on quentale-workspace at bounding box center [335, 166] width 671 height 333
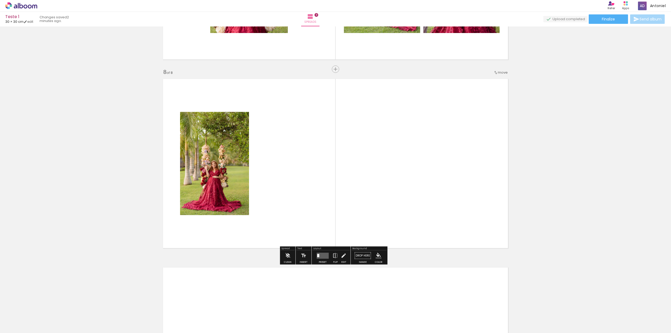
scroll to position [1287, 0]
drag, startPoint x: 409, startPoint y: 311, endPoint x: 391, endPoint y: 247, distance: 66.4
click at [369, 203] on quentale-workspace at bounding box center [335, 166] width 671 height 333
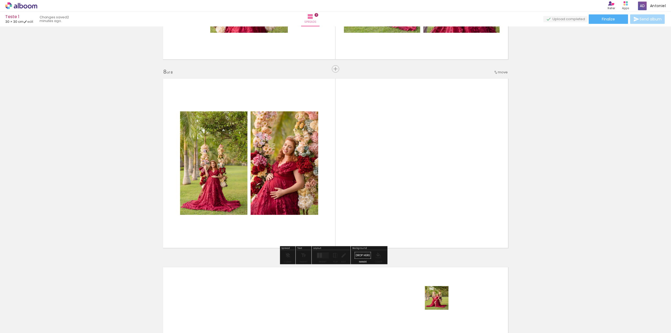
drag, startPoint x: 441, startPoint y: 302, endPoint x: 429, endPoint y: 218, distance: 85.0
click at [429, 218] on quentale-workspace at bounding box center [335, 166] width 671 height 333
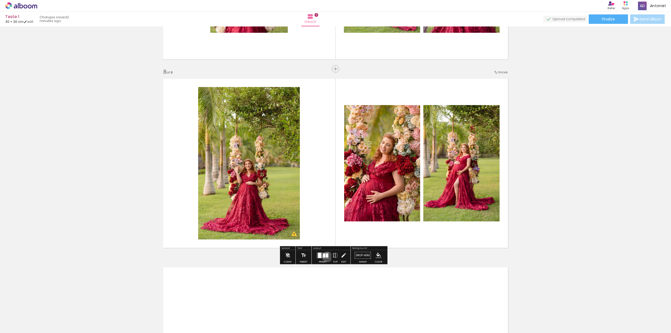
click at [327, 257] on div at bounding box center [327, 256] width 2 height 4
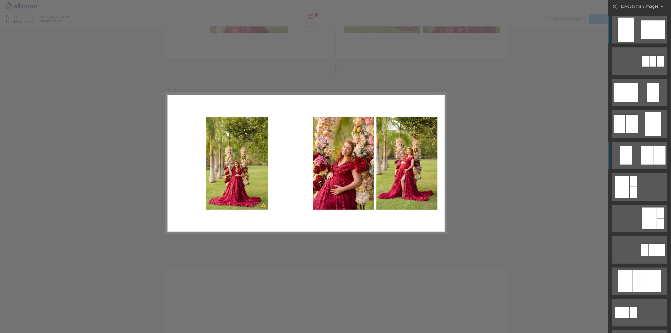
click at [635, 153] on quentale-layouter at bounding box center [639, 156] width 55 height 28
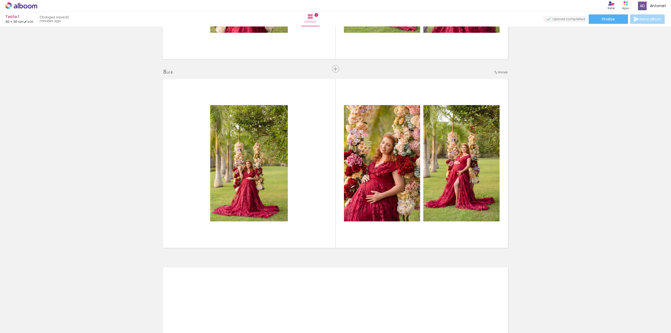
scroll to position [1445, 0]
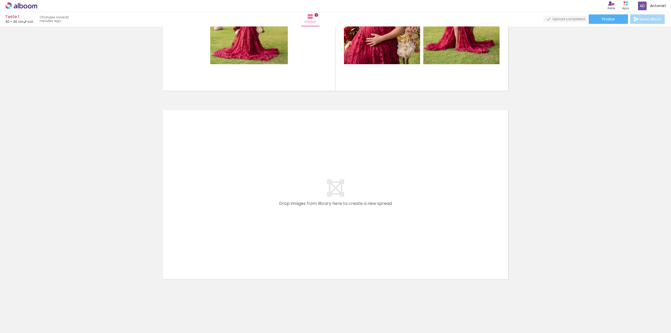
click at [431, 212] on quentale-layouter at bounding box center [335, 195] width 351 height 176
drag, startPoint x: 476, startPoint y: 318, endPoint x: 387, endPoint y: 238, distance: 119.2
click at [387, 238] on quentale-workspace at bounding box center [335, 166] width 671 height 333
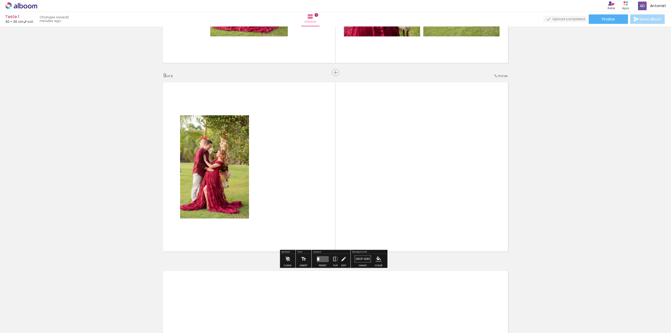
scroll to position [1476, 0]
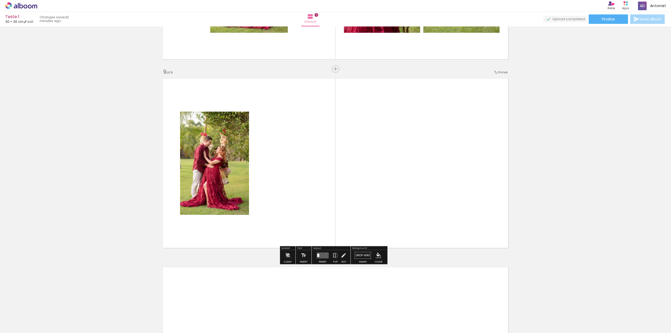
drag, startPoint x: 504, startPoint y: 318, endPoint x: 468, endPoint y: 266, distance: 63.1
click at [439, 234] on quentale-workspace at bounding box center [335, 166] width 671 height 333
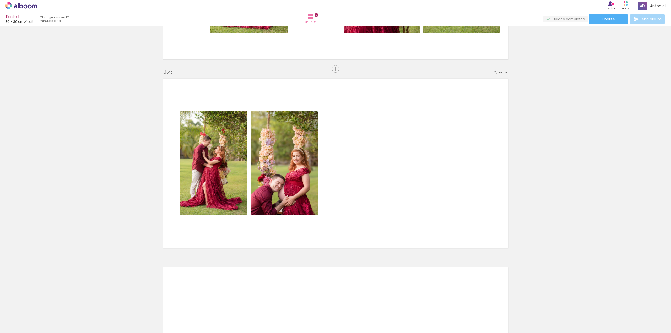
drag, startPoint x: 534, startPoint y: 317, endPoint x: 403, endPoint y: 198, distance: 176.9
click at [413, 213] on quentale-workspace at bounding box center [335, 166] width 671 height 333
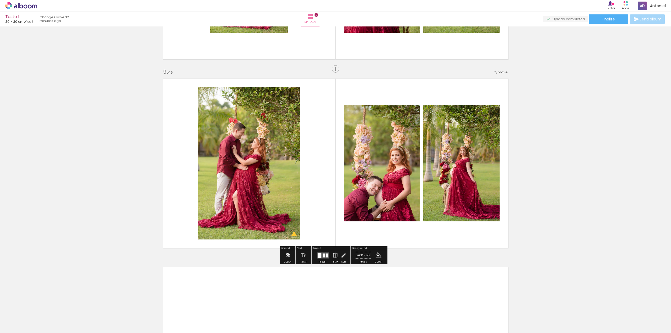
click at [322, 257] on quentale-layouter at bounding box center [323, 255] width 12 height 6
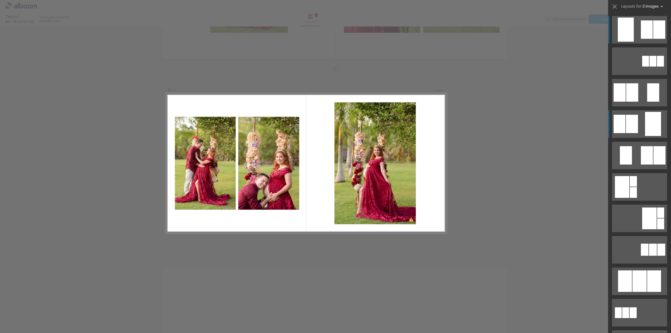
click at [645, 130] on div at bounding box center [653, 124] width 16 height 24
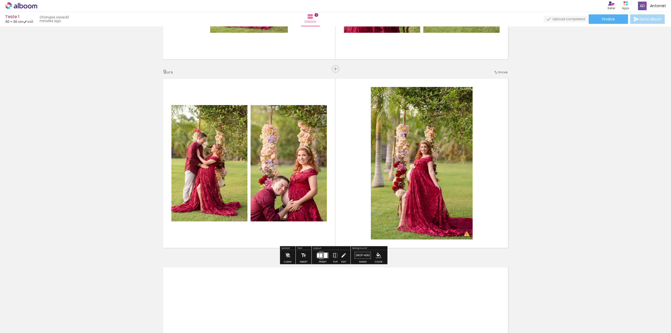
click at [321, 255] on div at bounding box center [321, 256] width 2 height 4
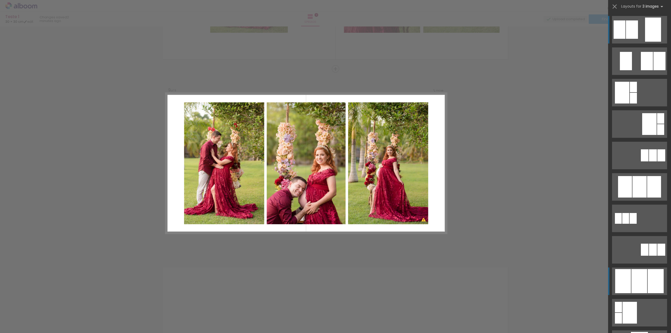
click at [644, 278] on div at bounding box center [640, 281] width 16 height 24
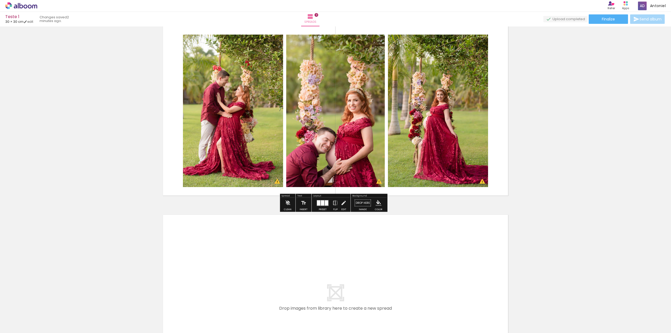
scroll to position [1555, 0]
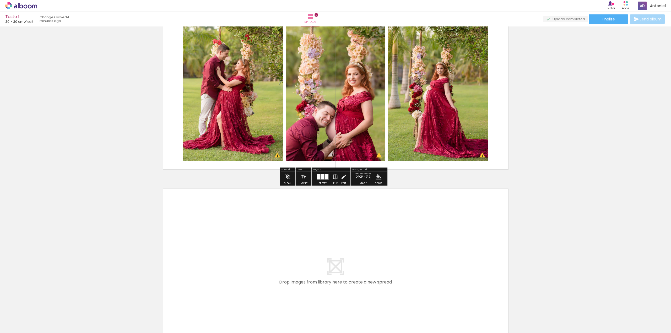
scroll to position [1529, 0]
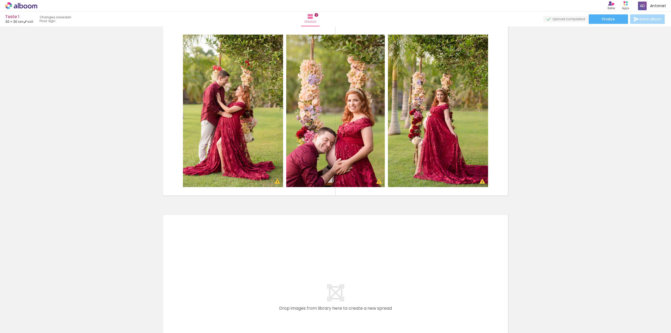
scroll to position [0, 548]
click at [601, 24] on div "Teste 1 30 × 30 cm edit an hour ago. Spreads 9 Finalize Send album" at bounding box center [335, 13] width 671 height 26
click at [606, 20] on span "Finalize" at bounding box center [608, 19] width 13 height 4
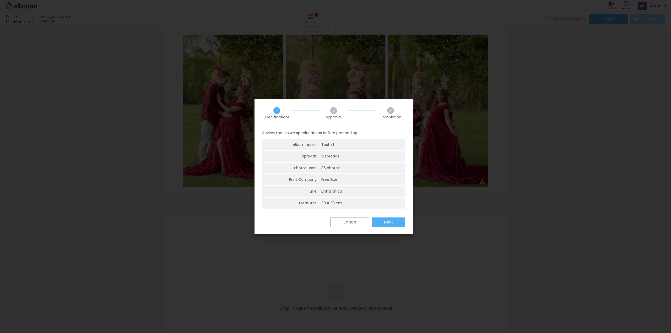
scroll to position [1, 0]
click at [396, 221] on paper-button "Next" at bounding box center [388, 220] width 33 height 9
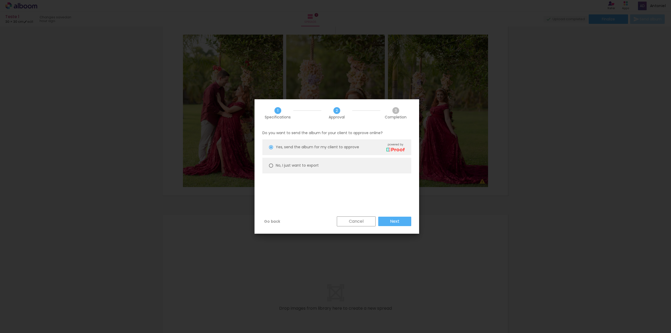
click at [0, 0] on slot "Next" at bounding box center [0, 0] width 0 height 0
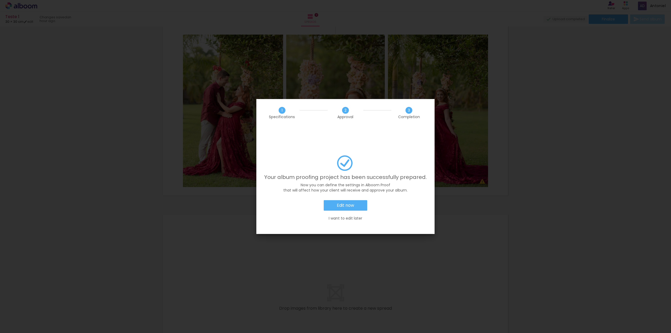
scroll to position [0, 548]
click at [0, 0] on slot "Edit now" at bounding box center [0, 0] width 0 height 0
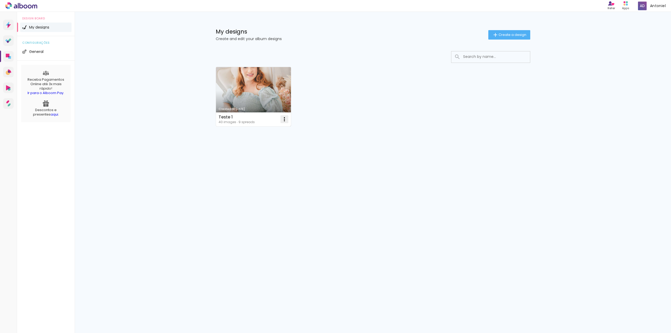
click at [284, 120] on iron-icon at bounding box center [284, 119] width 6 height 6
click at [258, 94] on link "Created at [DATE]" at bounding box center [253, 96] width 75 height 59
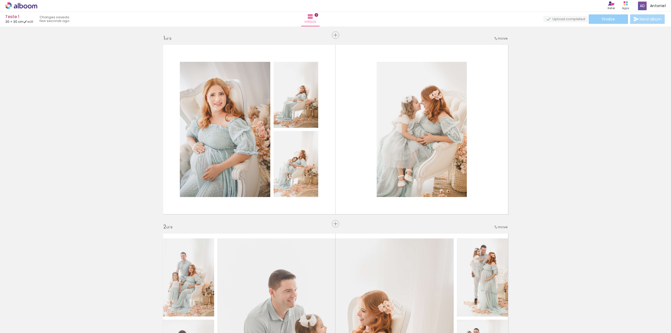
click at [613, 21] on span "Finalize" at bounding box center [608, 19] width 13 height 4
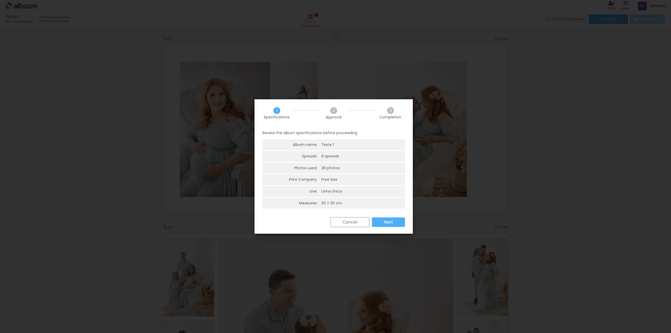
click at [0, 0] on slot "Next" at bounding box center [0, 0] width 0 height 0
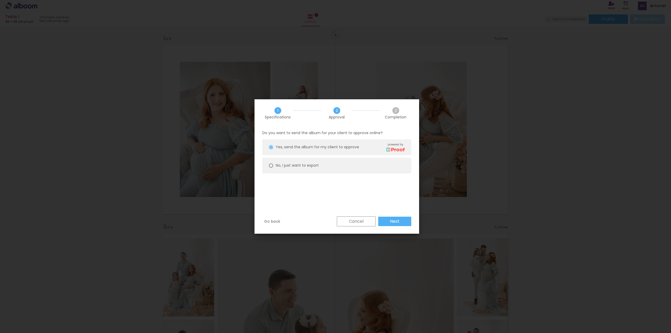
click at [0, 0] on slot "Next" at bounding box center [0, 0] width 0 height 0
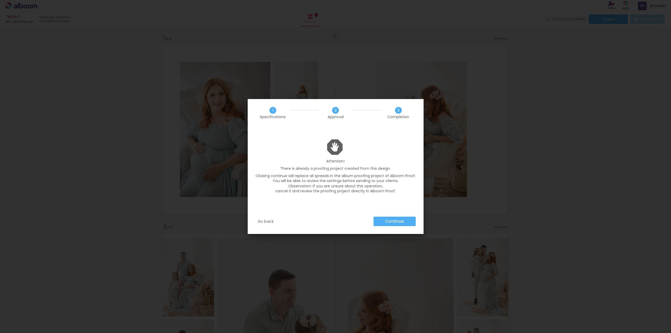
click at [0, 0] on slot "Continue" at bounding box center [0, 0] width 0 height 0
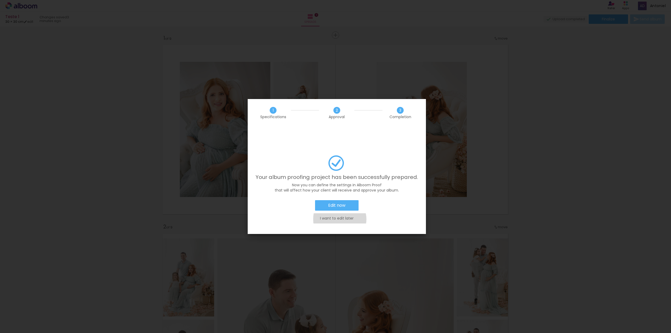
click at [0, 0] on slot "I want to edit later" at bounding box center [0, 0] width 0 height 0
